Goal: Task Accomplishment & Management: Use online tool/utility

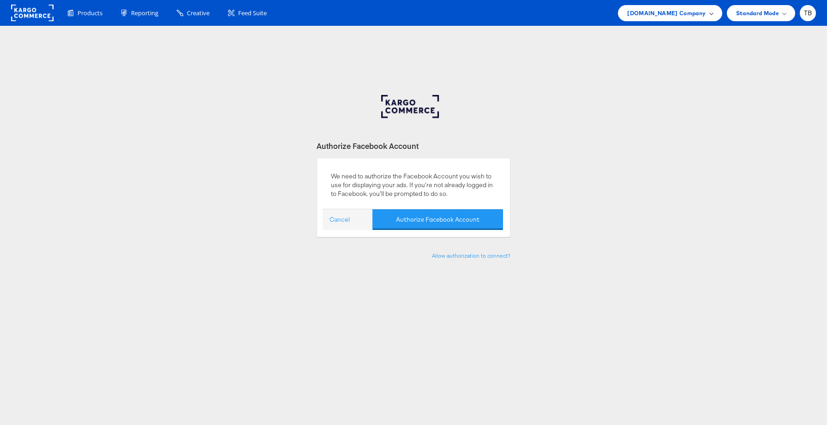
click at [703, 17] on span "[DOMAIN_NAME] Company" at bounding box center [666, 13] width 78 height 10
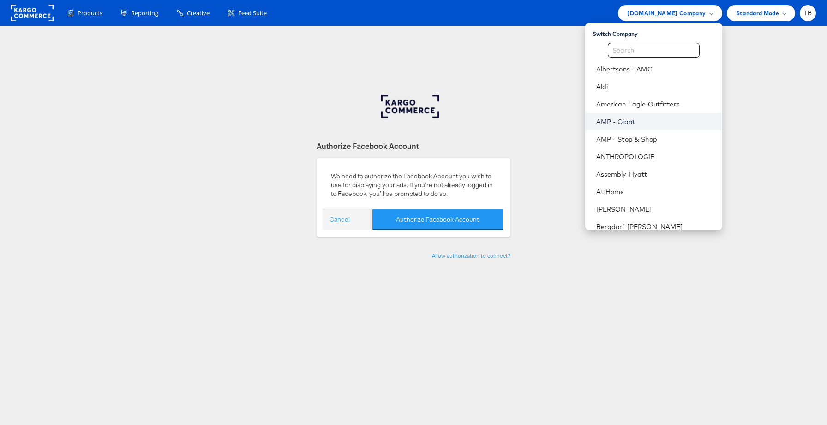
click at [635, 123] on link "AMP - Giant" at bounding box center [655, 121] width 119 height 9
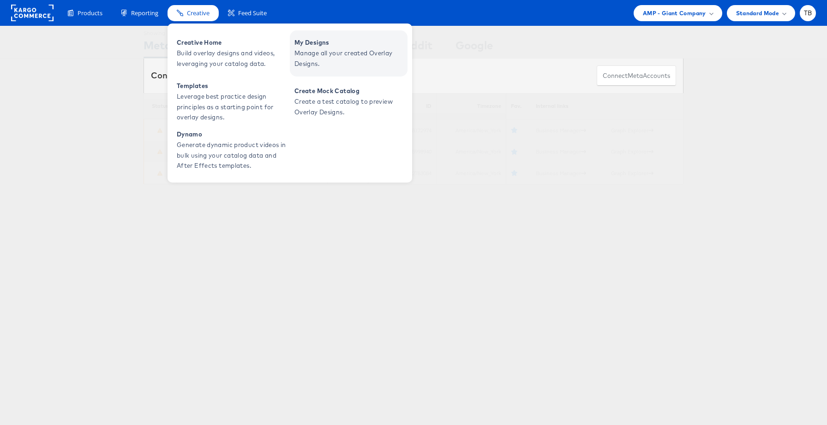
click at [335, 53] on span "Manage all your created Overlay Designs." at bounding box center [349, 58] width 111 height 21
